Goal: Check status: Check status

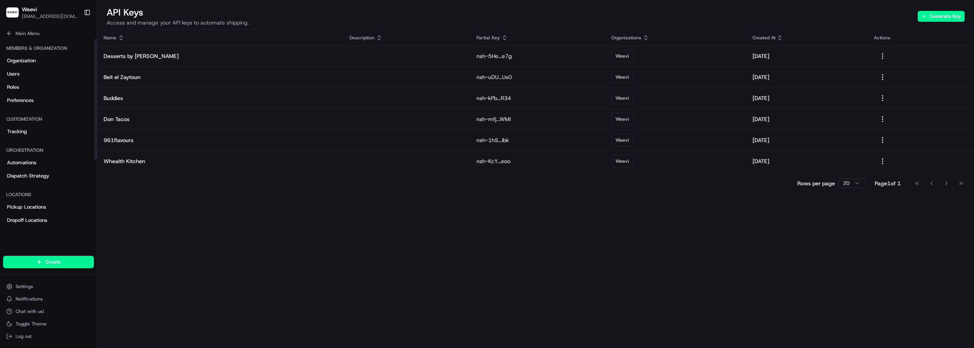
drag, startPoint x: 9, startPoint y: 32, endPoint x: 17, endPoint y: 31, distance: 7.6
click at [9, 32] on icon at bounding box center [9, 33] width 6 height 6
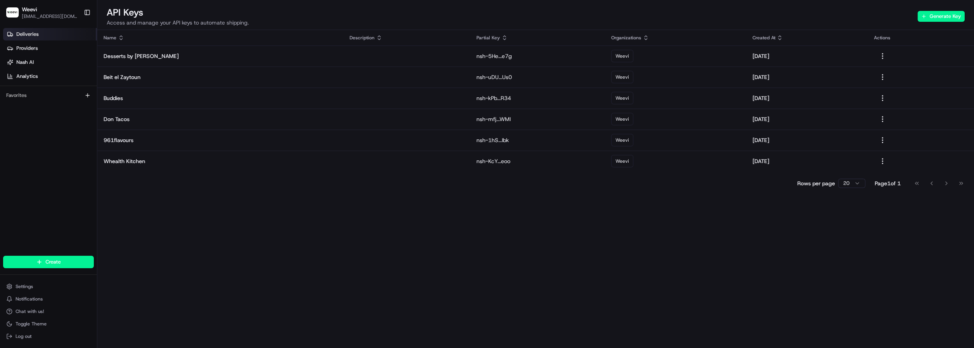
click at [29, 35] on span "Deliveries" at bounding box center [27, 34] width 22 height 7
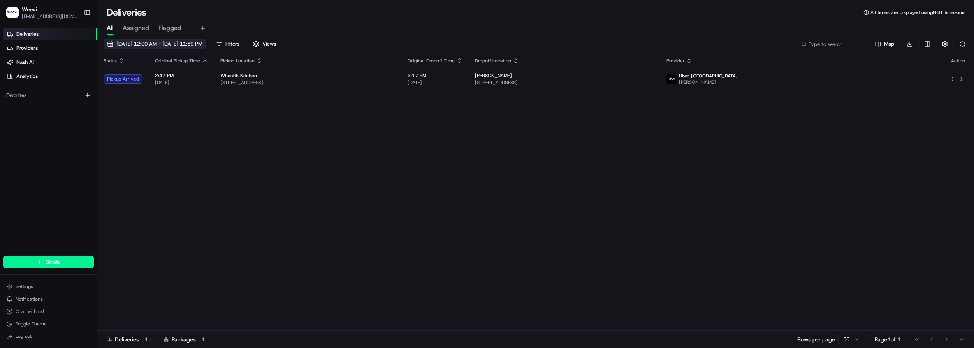
click at [196, 42] on span "[DATE] 12:00 AM - [DATE] 11:59 PM" at bounding box center [159, 43] width 86 height 7
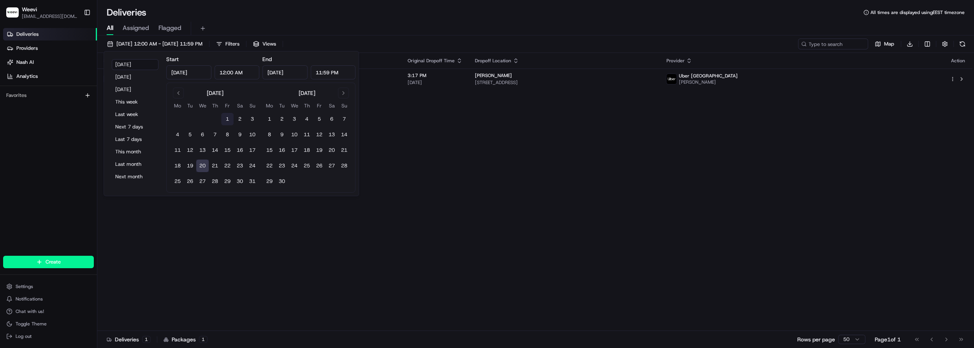
click at [228, 117] on button "1" at bounding box center [227, 119] width 12 height 12
type input "[DATE]"
click at [214, 181] on button "28" at bounding box center [215, 181] width 12 height 12
type input "[DATE]"
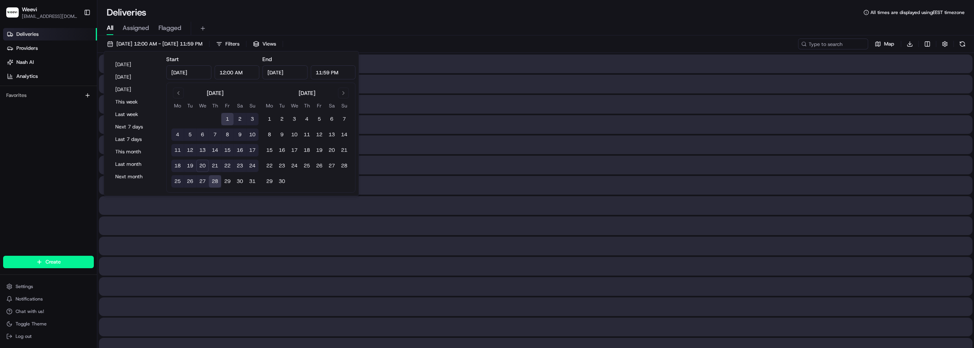
click at [511, 23] on div "All Assigned Flagged" at bounding box center [535, 29] width 876 height 14
